Goal: Task Accomplishment & Management: Manage account settings

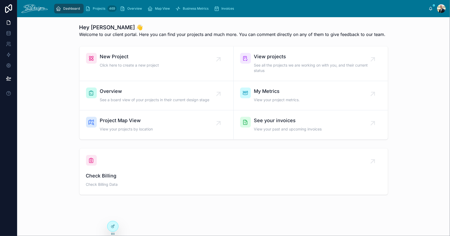
click at [125, 94] on span "Overview" at bounding box center [155, 91] width 110 height 8
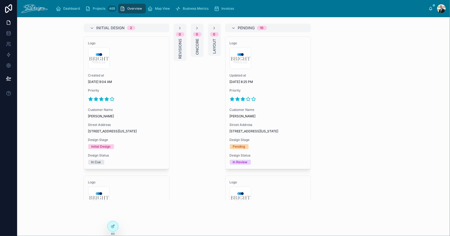
click at [232, 27] on icon at bounding box center [234, 28] width 4 height 4
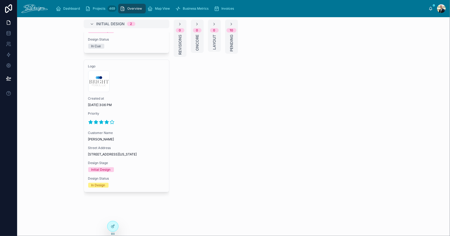
scroll to position [10, 0]
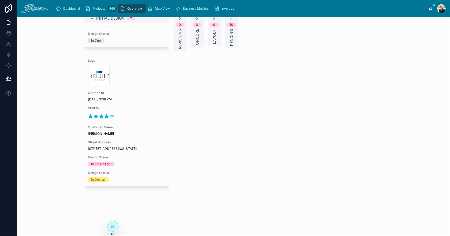
click at [139, 98] on div "Logo 300x300-logo .jpg Created at [DATE] 3:06 PM Priority Customer Name [PERSON…" at bounding box center [126, 120] width 85 height 132
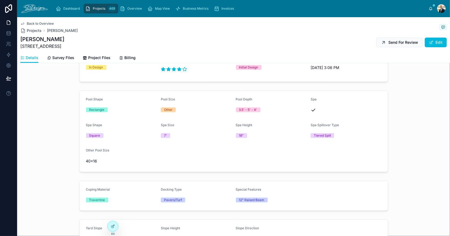
scroll to position [80, 0]
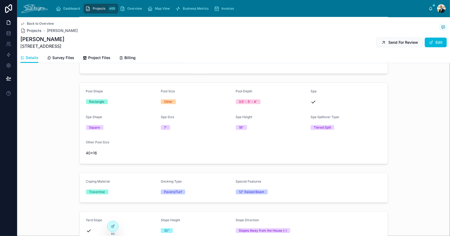
click at [61, 61] on link "Survey Files" at bounding box center [60, 58] width 27 height 11
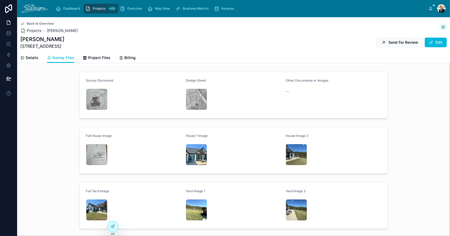
click at [290, 152] on div "IMG_3559 .jpeg" at bounding box center [296, 154] width 21 height 21
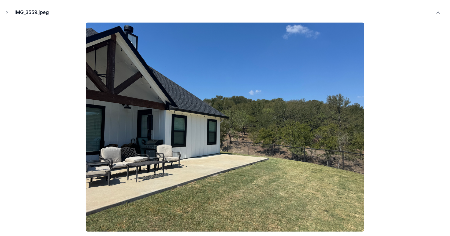
click at [6, 12] on icon "Close modal" at bounding box center [7, 13] width 2 height 2
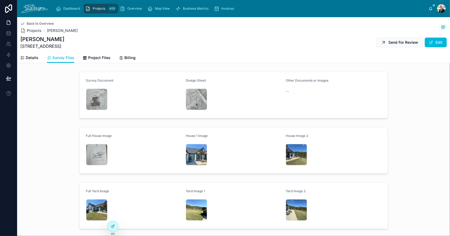
click at [92, 204] on div "IMG_3561 .jpeg" at bounding box center [96, 209] width 21 height 21
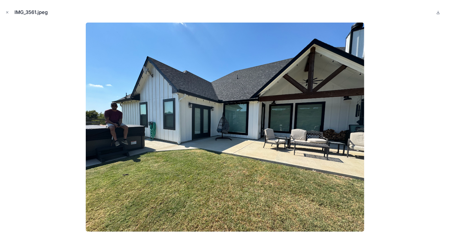
click at [92, 204] on img at bounding box center [225, 127] width 278 height 209
click at [6, 12] on icon "Close modal" at bounding box center [7, 12] width 4 height 4
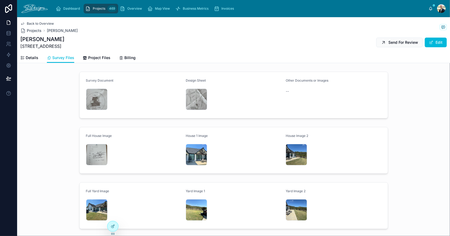
click at [188, 207] on div "IMG_3563 .jpeg" at bounding box center [196, 209] width 21 height 21
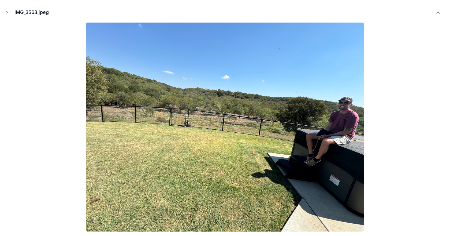
click at [8, 10] on icon "Close modal" at bounding box center [7, 12] width 4 height 4
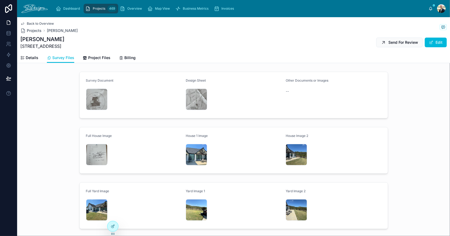
click at [88, 151] on div "IMG_3617 .jpeg" at bounding box center [96, 154] width 21 height 21
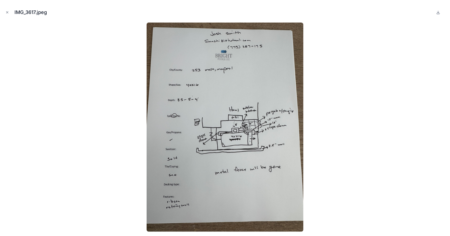
click at [7, 12] on icon "Close modal" at bounding box center [7, 12] width 4 height 4
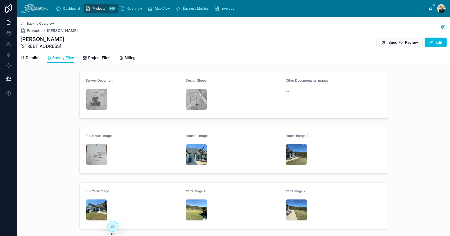
click at [102, 56] on span "Project Files" at bounding box center [99, 57] width 22 height 5
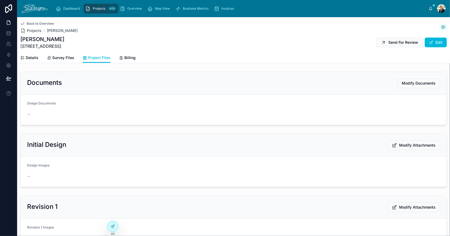
click at [413, 83] on span "Modify Documents" at bounding box center [419, 82] width 34 height 5
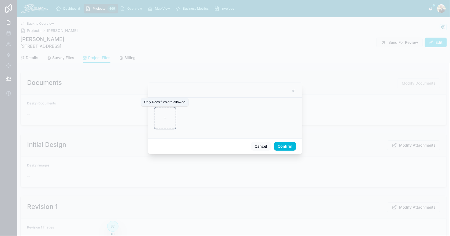
click at [162, 117] on div at bounding box center [164, 117] width 21 height 21
type input "**********"
click at [283, 146] on button "Confirm" at bounding box center [284, 146] width 21 height 9
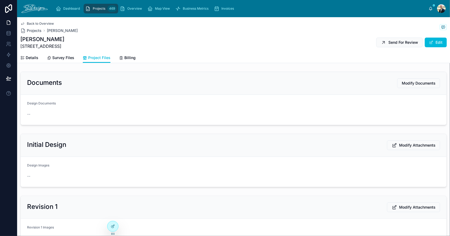
click at [404, 146] on span "Modify Attachments" at bounding box center [417, 144] width 36 height 5
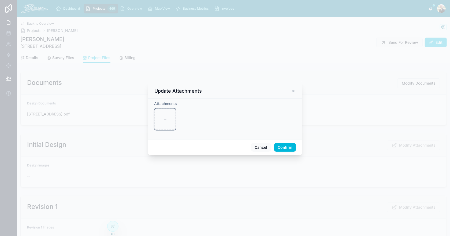
click at [169, 124] on div at bounding box center [164, 118] width 21 height 21
type input "**********"
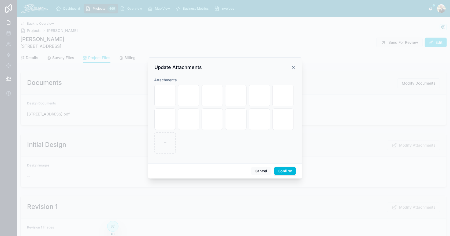
click at [285, 171] on button "Confirm" at bounding box center [284, 170] width 21 height 9
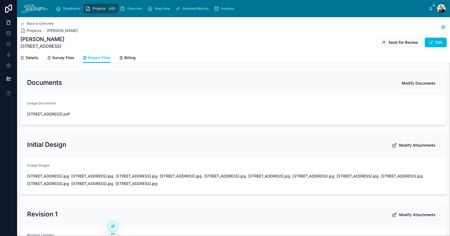
click at [393, 45] on button "Send For Review" at bounding box center [399, 43] width 46 height 10
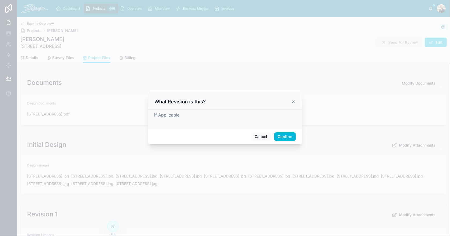
click at [293, 136] on button "Confirm" at bounding box center [284, 136] width 21 height 9
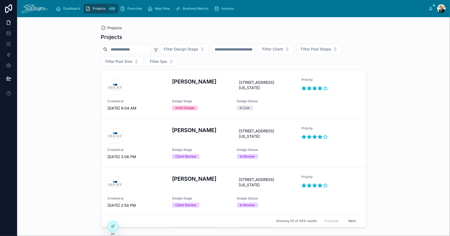
click at [135, 8] on span "Overview" at bounding box center [134, 8] width 15 height 4
